Goal: Find specific page/section: Find specific page/section

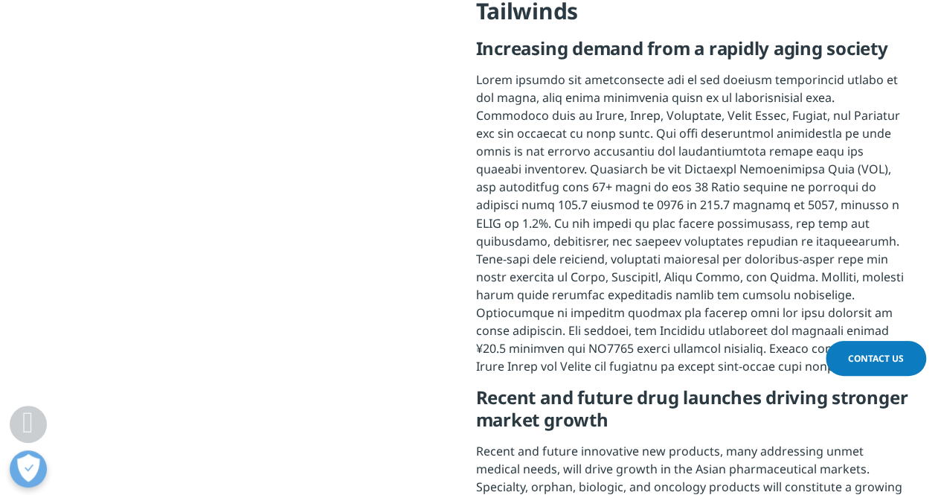
scroll to position [2630, 0]
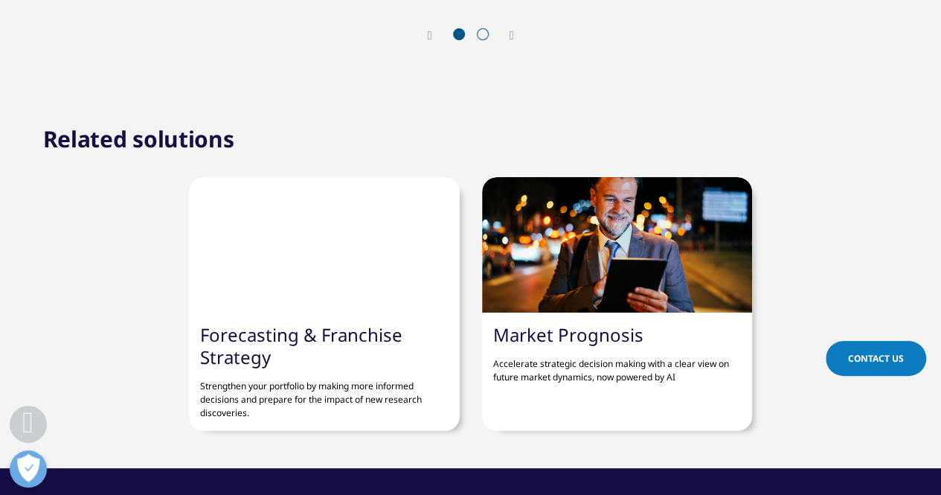
click at [595, 322] on link "Market Prognosis" at bounding box center [568, 334] width 150 height 25
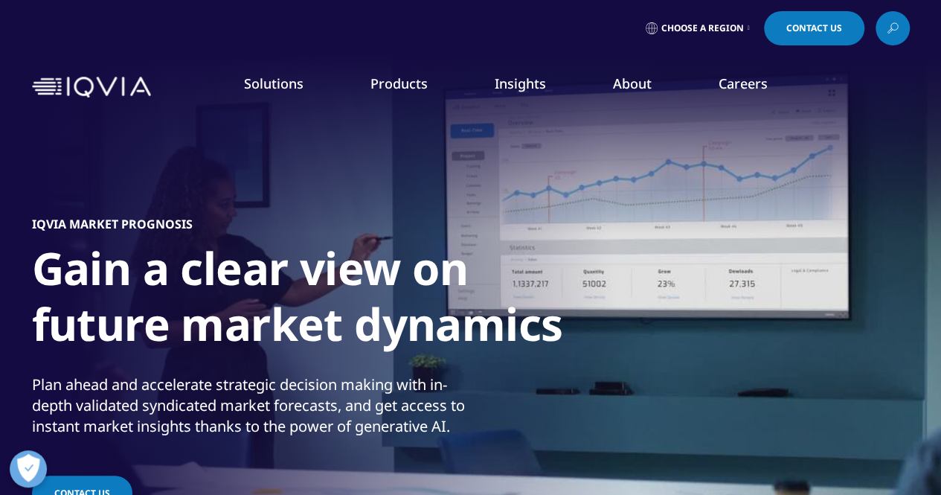
click at [698, 31] on span "Choose a Region" at bounding box center [702, 28] width 83 height 12
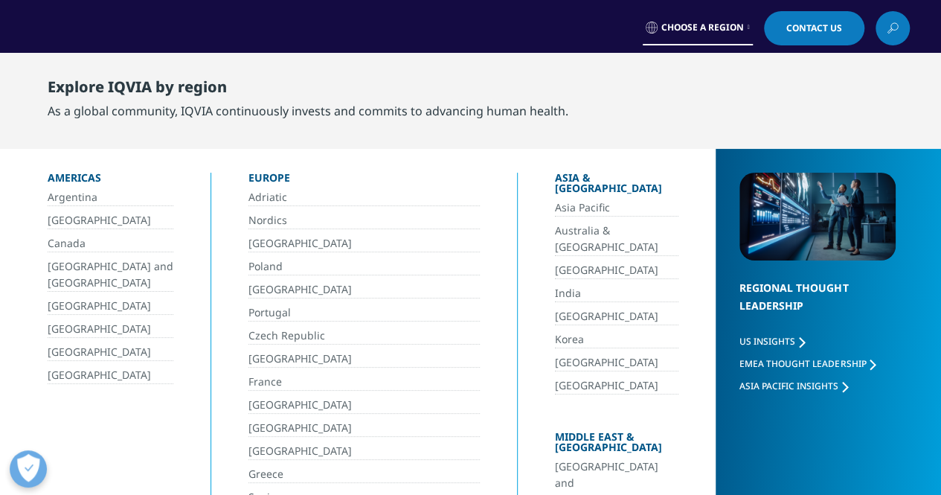
click at [561, 199] on link "Asia Pacific" at bounding box center [617, 207] width 124 height 17
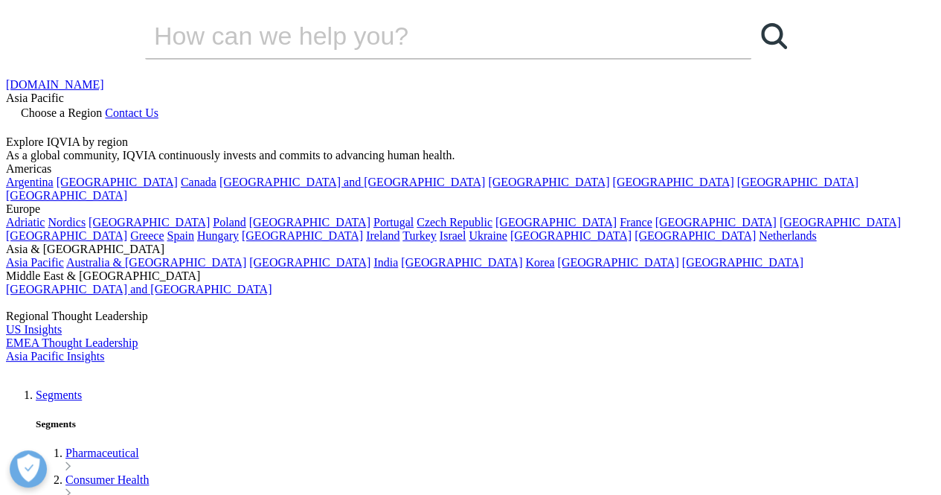
click at [102, 106] on span "Choose a Region" at bounding box center [61, 112] width 81 height 13
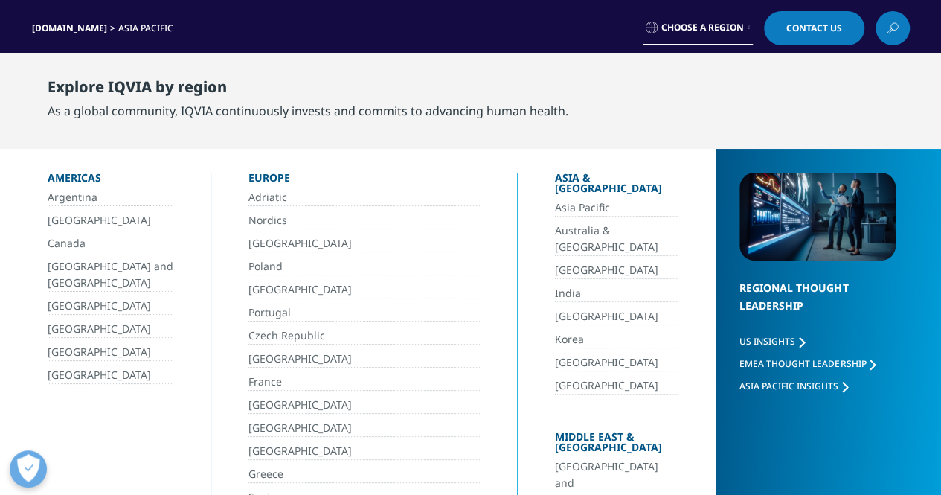
click at [562, 354] on link "[GEOGRAPHIC_DATA]" at bounding box center [617, 362] width 124 height 17
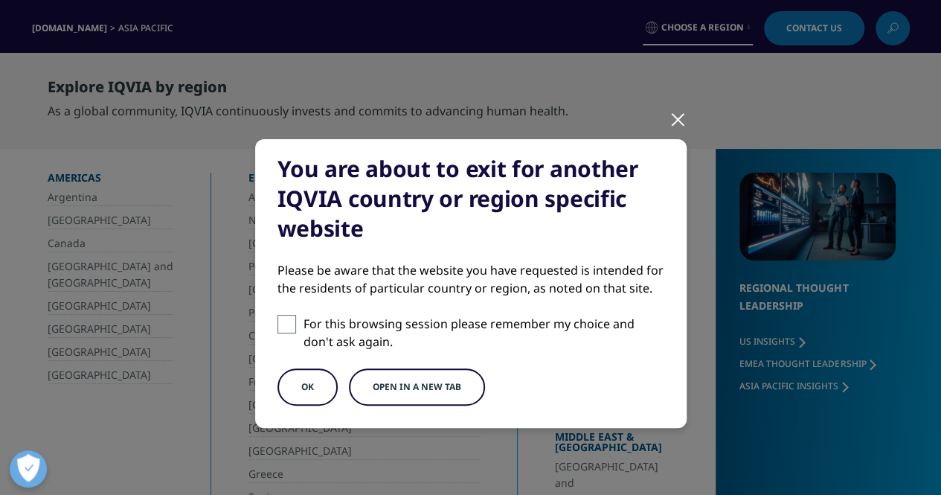
click at [286, 326] on span at bounding box center [287, 324] width 19 height 19
click at [286, 326] on input "For this browsing session please remember my choice and don't ask again." at bounding box center [287, 324] width 19 height 19
checkbox input "true"
click at [309, 382] on button "OK" at bounding box center [308, 386] width 60 height 37
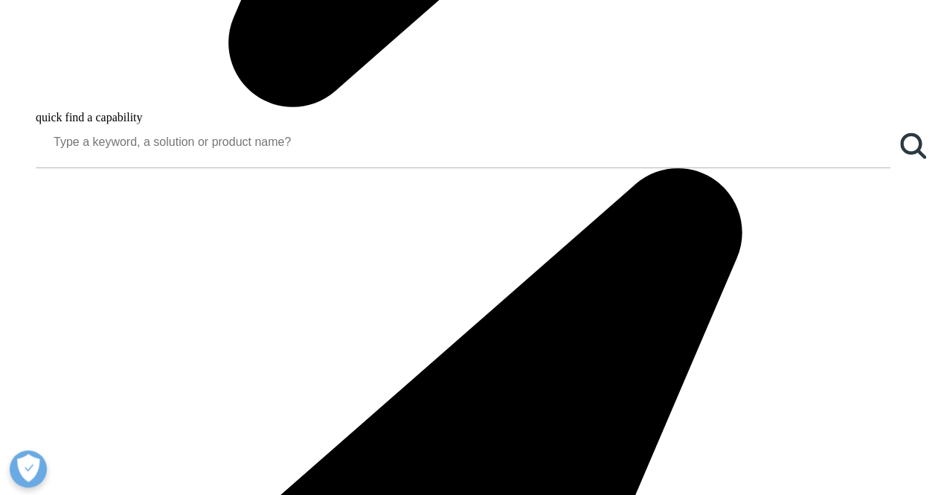
scroll to position [1940, 0]
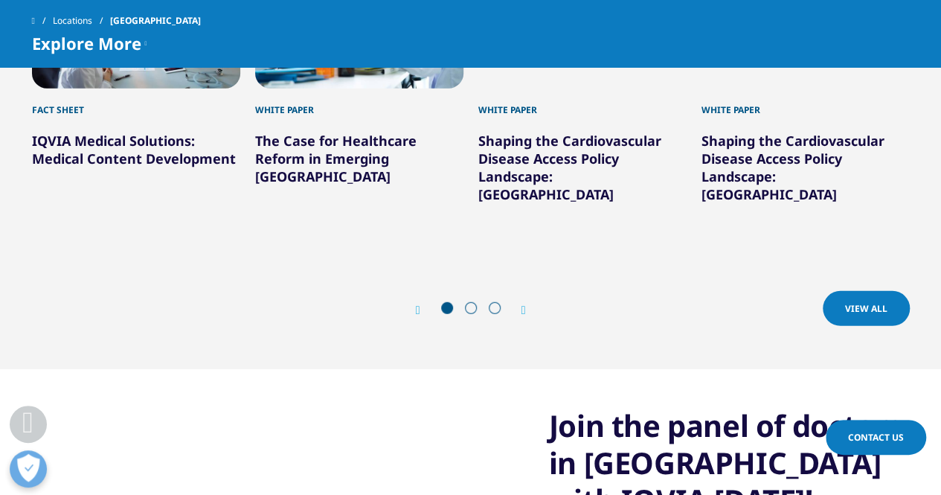
click at [526, 304] on icon "Next slide" at bounding box center [524, 310] width 4 height 12
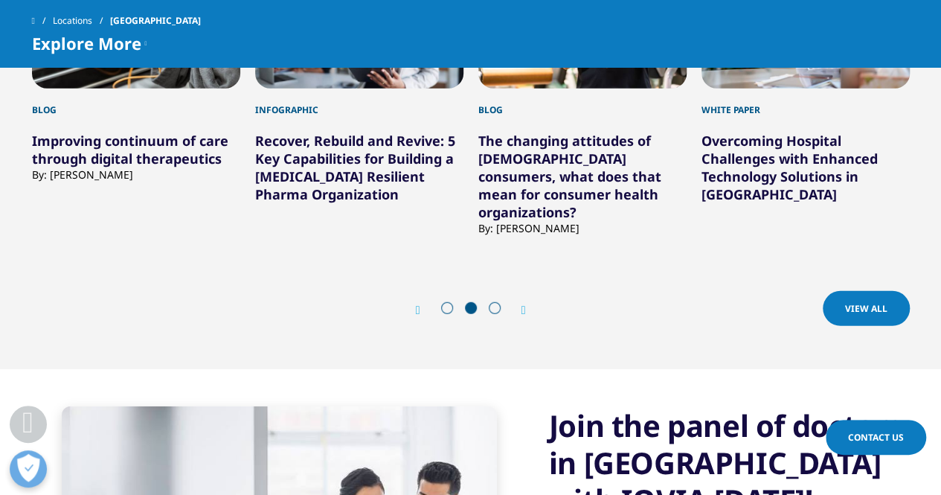
click at [526, 304] on icon "Next slide" at bounding box center [524, 310] width 4 height 12
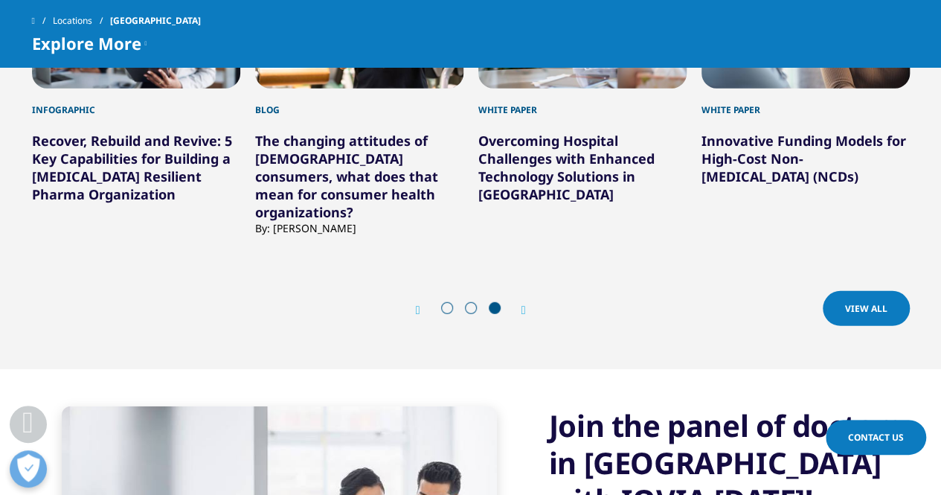
click at [526, 304] on icon "Next slide" at bounding box center [524, 310] width 4 height 12
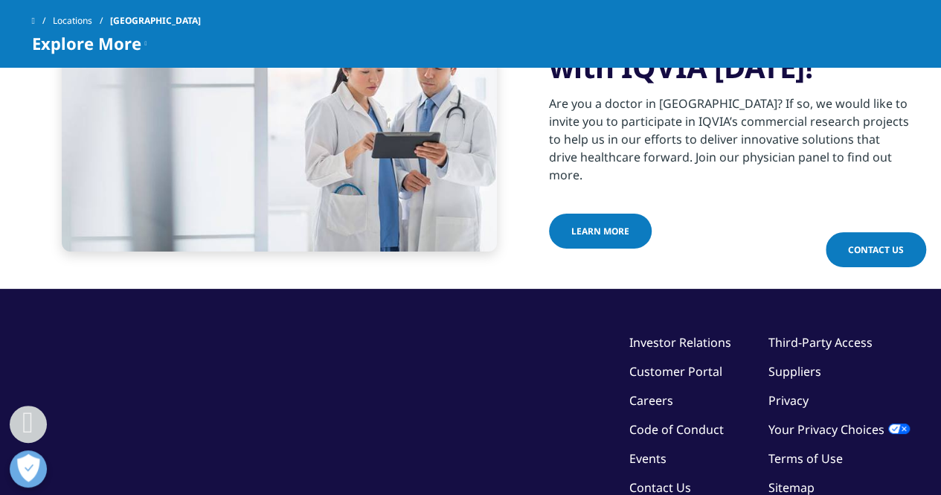
scroll to position [0, 0]
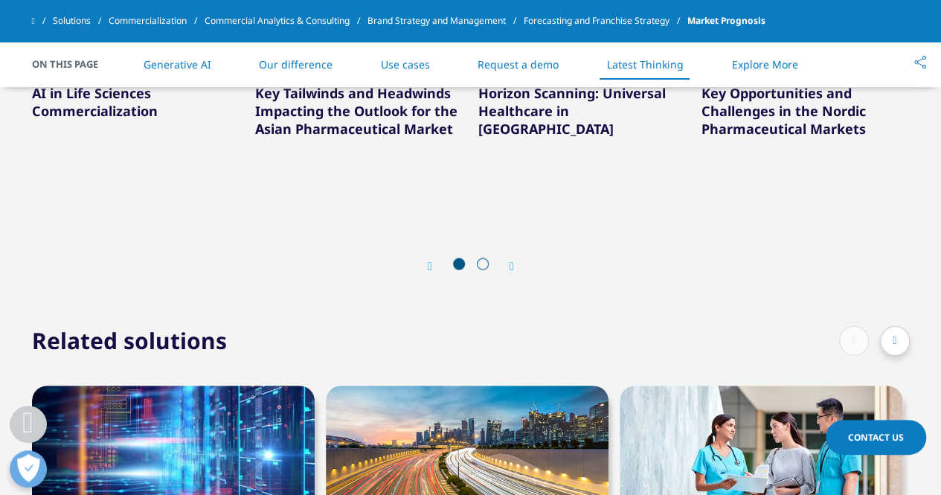
scroll to position [4815, 0]
